Goal: Find specific page/section: Find specific page/section

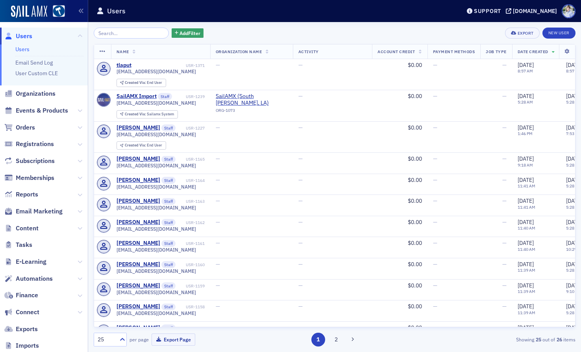
click at [211, 11] on div "Users" at bounding box center [272, 11] width 352 height 15
click at [218, 15] on div "Users" at bounding box center [272, 11] width 352 height 15
click at [218, 20] on header "Users Support [DOMAIN_NAME]" at bounding box center [334, 11] width 493 height 22
click at [220, 26] on div "Add Filter Export New User Name Organization Name Activity Account Credit Payme…" at bounding box center [335, 187] width 482 height 330
click at [250, 30] on div "Add Filter Export New User" at bounding box center [335, 33] width 482 height 11
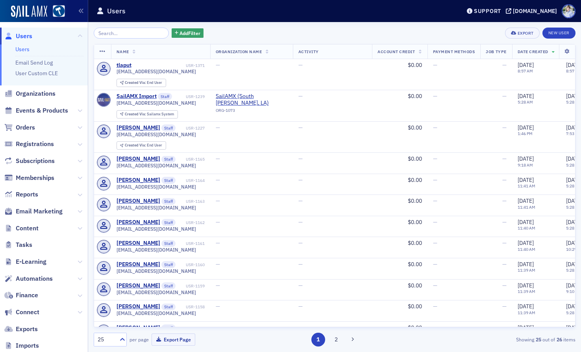
drag, startPoint x: 241, startPoint y: 17, endPoint x: 206, endPoint y: 4, distance: 37.1
click at [241, 17] on div "Users" at bounding box center [272, 11] width 352 height 15
click at [127, 10] on div "Users" at bounding box center [272, 11] width 352 height 15
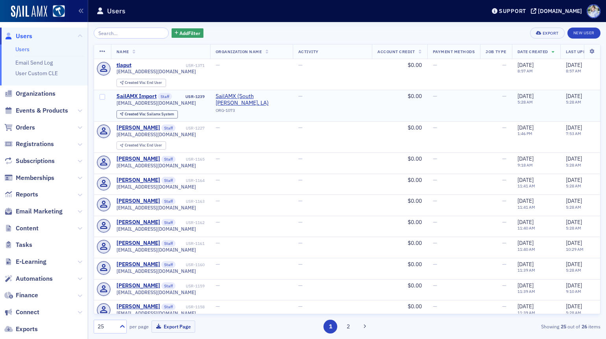
click at [133, 91] on td "SailAMX Import Staff USR-1239 [EMAIL_ADDRESS][DOMAIN_NAME] Created Via : Sailam…" at bounding box center [160, 105] width 99 height 31
click at [133, 94] on div "SailAMX Import" at bounding box center [136, 96] width 40 height 7
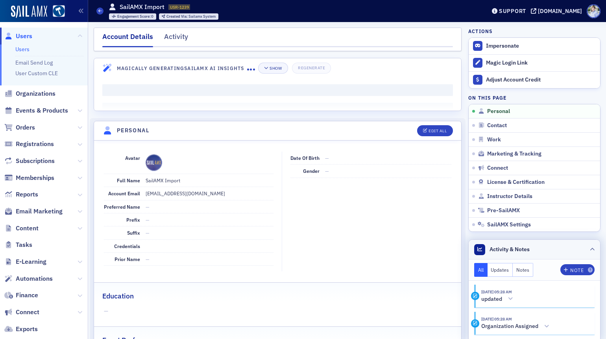
click at [504, 243] on header "Activity & Notes" at bounding box center [534, 250] width 131 height 20
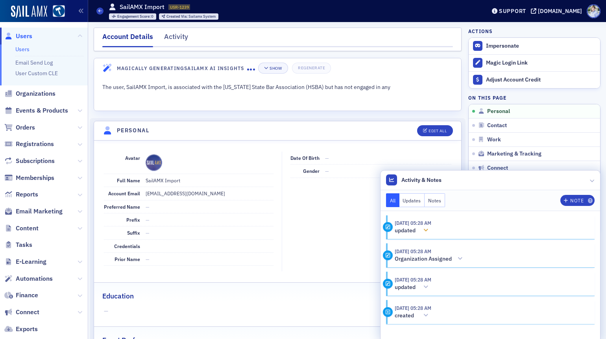
click at [423, 229] on button "updated" at bounding box center [413, 230] width 37 height 8
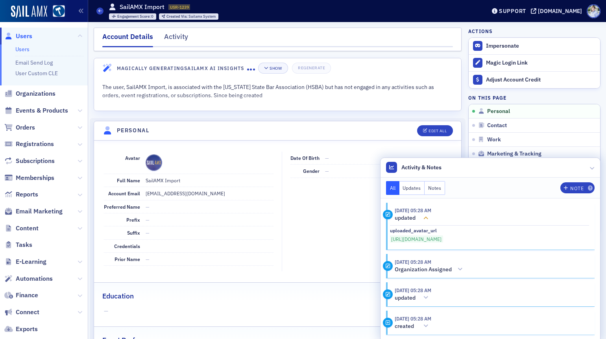
click at [423, 210] on header "[DATE] 05:28 AM updated" at bounding box center [486, 214] width 206 height 15
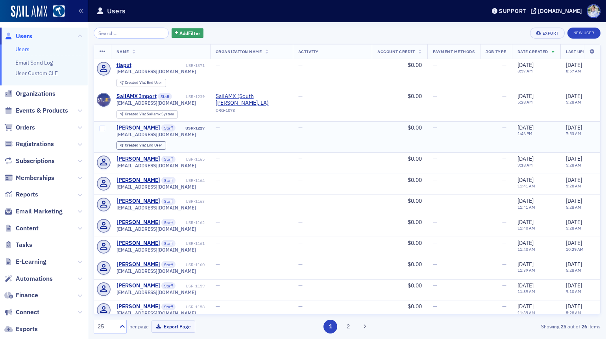
click at [140, 129] on div "[PERSON_NAME]" at bounding box center [138, 127] width 44 height 7
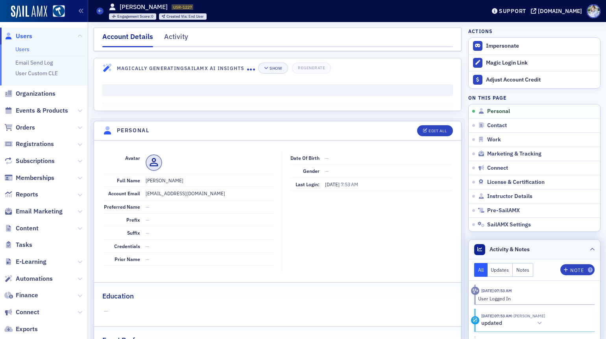
click at [524, 249] on span "Activity & Notes" at bounding box center [509, 249] width 40 height 8
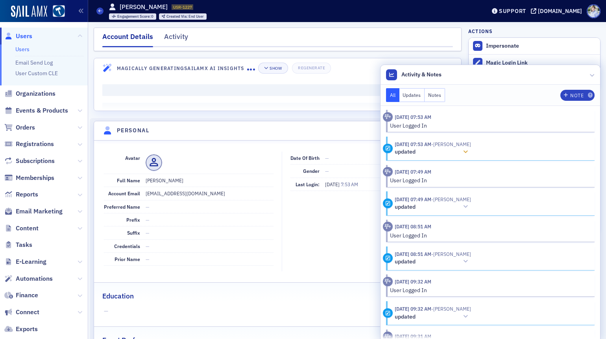
drag, startPoint x: 445, startPoint y: 143, endPoint x: 495, endPoint y: 144, distance: 50.0
click at [495, 144] on header "[DATE] 07:53 AM - [PERSON_NAME] updated" at bounding box center [486, 147] width 206 height 15
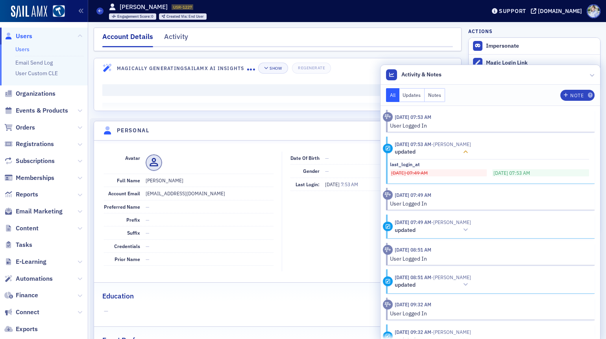
click at [497, 143] on header "[DATE] 07:53 AM - [PERSON_NAME] updated" at bounding box center [486, 147] width 206 height 15
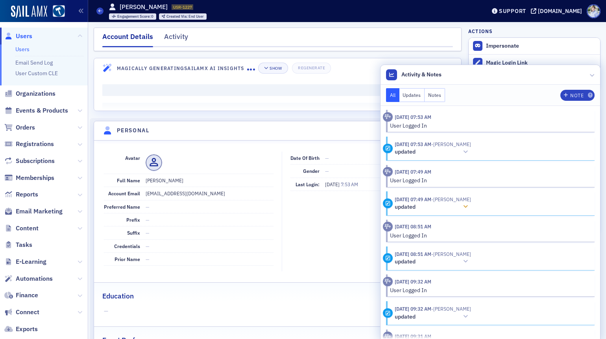
click at [430, 199] on time "[DATE] 07:49 AM" at bounding box center [413, 199] width 37 height 6
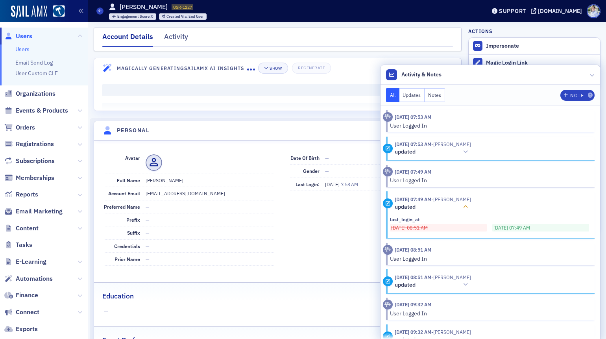
click at [431, 201] on time "[DATE] 07:49 AM" at bounding box center [413, 199] width 37 height 6
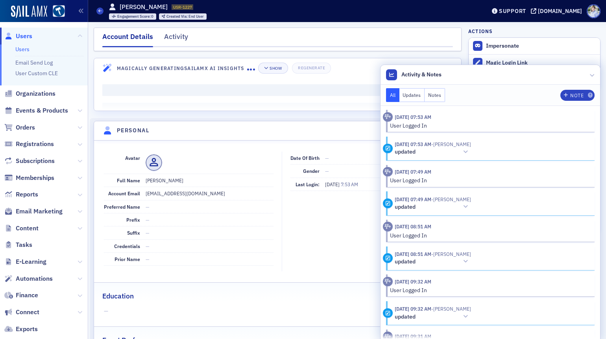
scroll to position [188, 0]
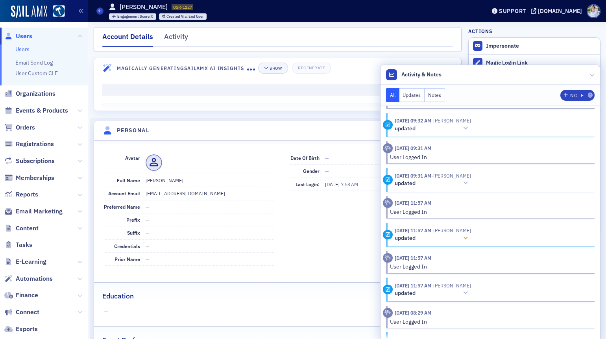
click at [441, 233] on span "- [PERSON_NAME]" at bounding box center [451, 230] width 40 height 6
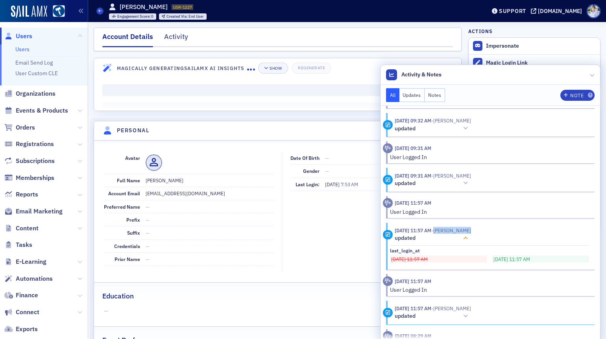
drag, startPoint x: 445, startPoint y: 232, endPoint x: 478, endPoint y: 231, distance: 32.7
click at [471, 231] on span "- [PERSON_NAME]" at bounding box center [451, 230] width 40 height 6
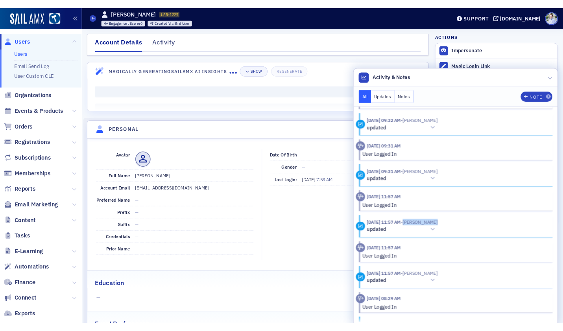
scroll to position [0, 0]
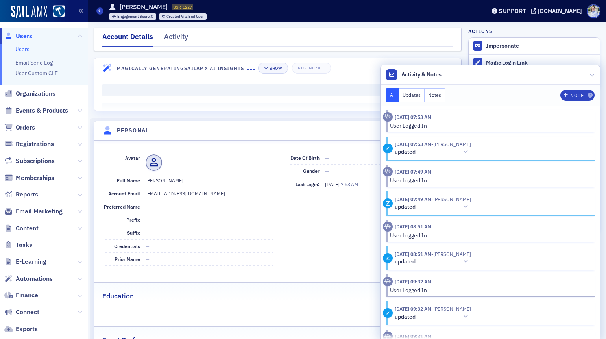
click at [198, 167] on span at bounding box center [210, 162] width 128 height 17
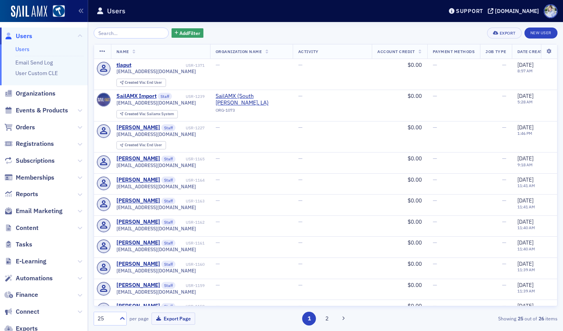
click at [227, 320] on div "25 per page Export Page" at bounding box center [168, 319] width 149 height 14
click at [79, 159] on icon at bounding box center [80, 161] width 5 height 5
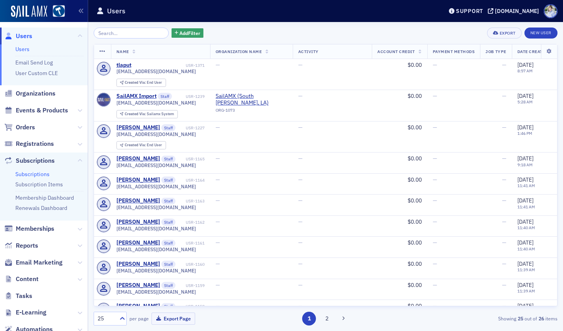
click at [44, 177] on link "Subscriptions" at bounding box center [32, 174] width 34 height 7
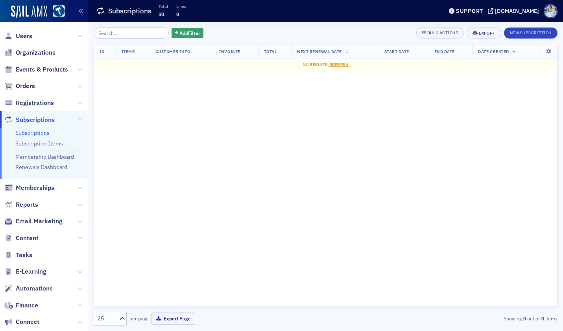
click at [207, 19] on div "Subscriptions Total $0 Lines 0" at bounding box center [263, 11] width 334 height 21
drag, startPoint x: 186, startPoint y: 133, endPoint x: 188, endPoint y: 24, distance: 109.0
click at [186, 133] on div "ID Items Customer Info Invoicee Total Next Renewal Date Start Date End Date Dat…" at bounding box center [326, 175] width 464 height 262
click at [80, 236] on icon at bounding box center [80, 238] width 5 height 5
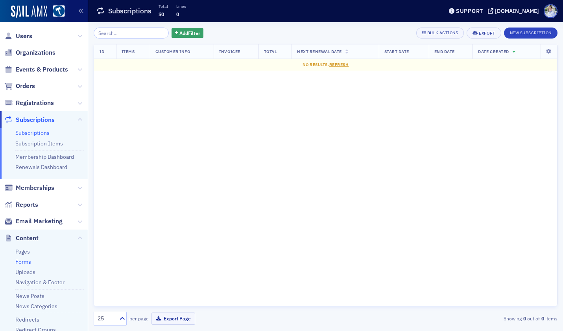
click at [29, 264] on link "Forms" at bounding box center [23, 261] width 16 height 7
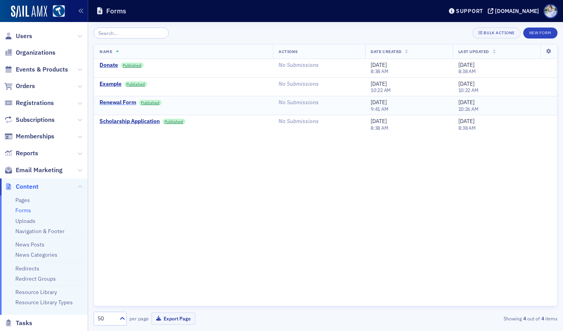
click at [124, 103] on div "Renewal Form" at bounding box center [118, 102] width 37 height 7
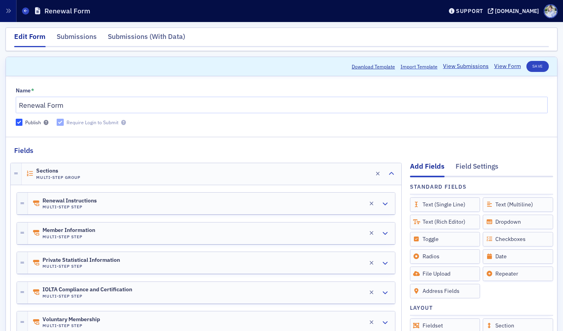
click at [114, 65] on header "Download Template Import Template View Submissions View Form Save" at bounding box center [281, 66] width 551 height 19
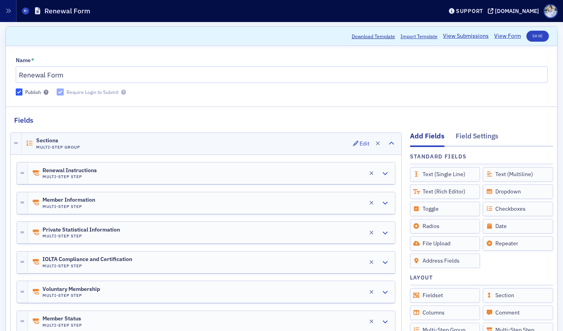
scroll to position [30, 0]
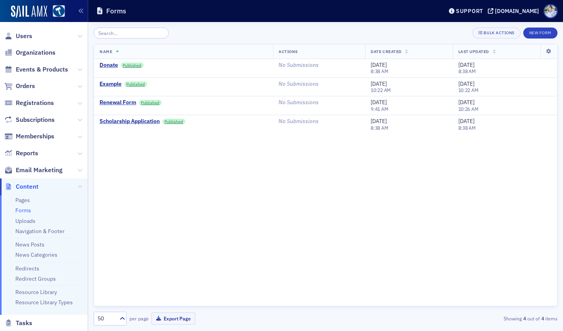
click at [190, 32] on div "Bulk Actions New Form" at bounding box center [326, 33] width 464 height 11
click at [247, 24] on div "Bulk Actions New Form Name Actions Date Created Last Updated Donate Published N…" at bounding box center [326, 176] width 464 height 309
click at [164, 13] on div "Forms" at bounding box center [263, 11] width 334 height 15
click at [165, 37] on div "Bulk Actions New Form" at bounding box center [326, 33] width 464 height 11
click at [155, 16] on div "Forms" at bounding box center [263, 11] width 334 height 15
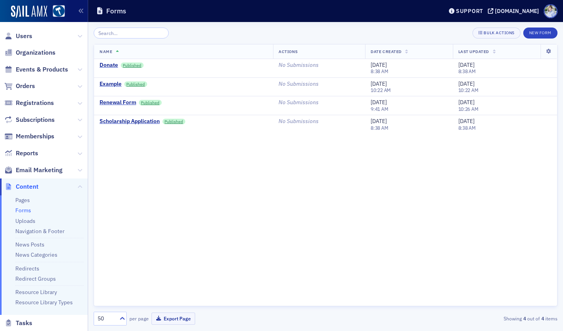
click at [245, 27] on div "Bulk Actions New Form Name Actions Date Created Last Updated Donate Published N…" at bounding box center [326, 176] width 464 height 309
click at [197, 44] on div "Bulk Actions New Form Name Actions Date Created Last Updated Donate Published N…" at bounding box center [326, 177] width 464 height 298
click at [192, 22] on div "Bulk Actions New Form Name Actions Date Created Last Updated Donate Published N…" at bounding box center [326, 176] width 464 height 309
click at [172, 13] on div "Forms" at bounding box center [263, 11] width 334 height 15
drag, startPoint x: 228, startPoint y: 13, endPoint x: 215, endPoint y: 5, distance: 15.4
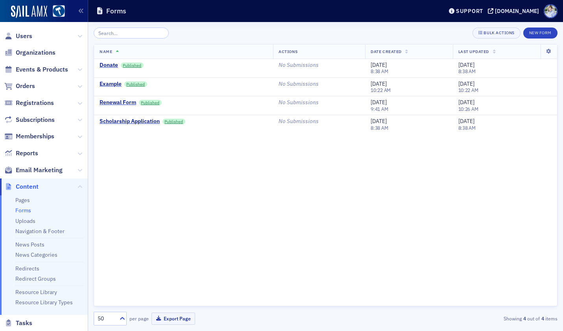
click at [228, 13] on div "Forms" at bounding box center [263, 11] width 334 height 15
click at [199, 171] on div "Name Actions Date Created Last Updated Donate Published No Submissions [DATE] 8…" at bounding box center [326, 175] width 464 height 262
click at [189, 35] on div "Bulk Actions New Form" at bounding box center [326, 33] width 464 height 11
drag, startPoint x: 213, startPoint y: 28, endPoint x: 216, endPoint y: 157, distance: 128.7
click at [213, 29] on div "Bulk Actions New Form" at bounding box center [326, 33] width 464 height 11
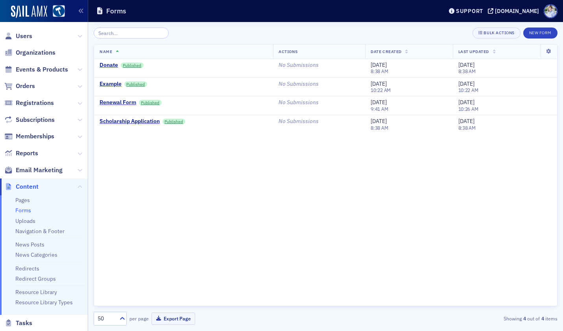
click at [204, 16] on div "Forms" at bounding box center [263, 11] width 334 height 15
